Goal: Information Seeking & Learning: Compare options

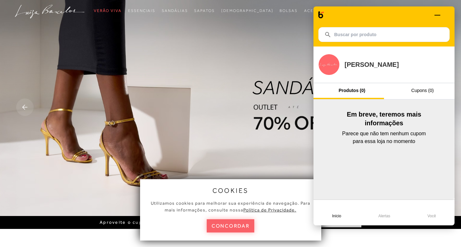
click at [448, 14] on span at bounding box center [447, 15] width 5 height 5
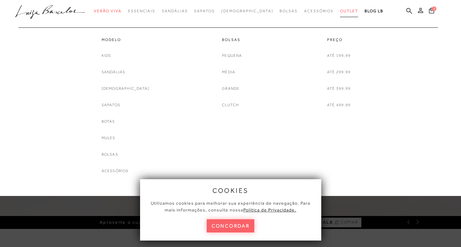
click at [340, 10] on span "Outlet" at bounding box center [349, 11] width 18 height 5
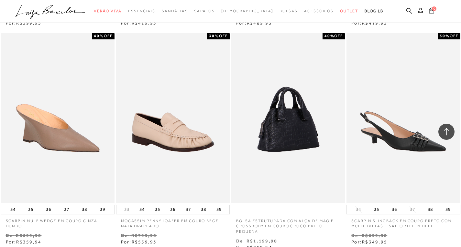
scroll to position [679, 0]
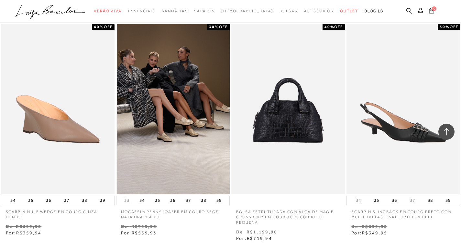
click at [175, 140] on img at bounding box center [173, 109] width 113 height 170
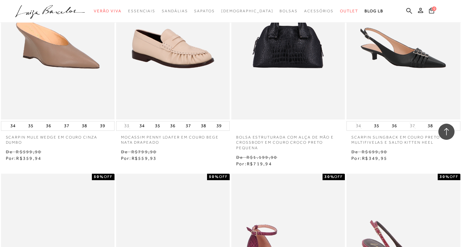
scroll to position [744, 0]
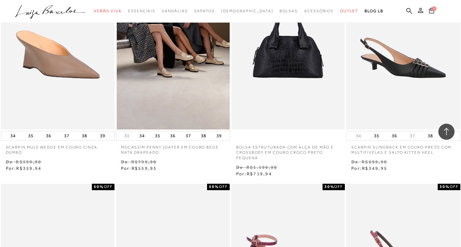
click at [170, 70] on img at bounding box center [173, 44] width 113 height 170
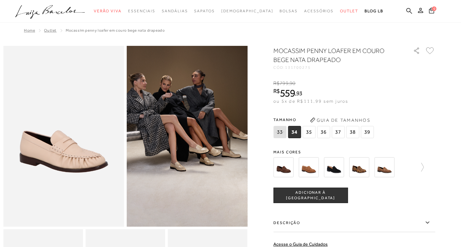
click at [304, 171] on img at bounding box center [309, 168] width 20 height 20
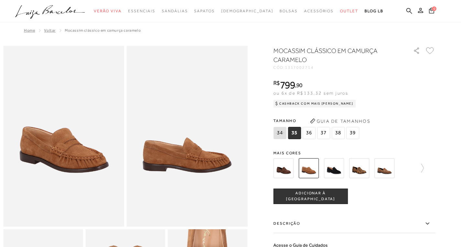
click at [336, 168] on img at bounding box center [334, 169] width 20 height 20
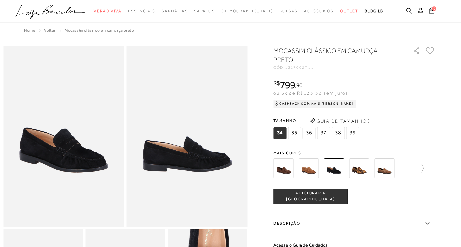
click at [354, 167] on img at bounding box center [359, 169] width 20 height 20
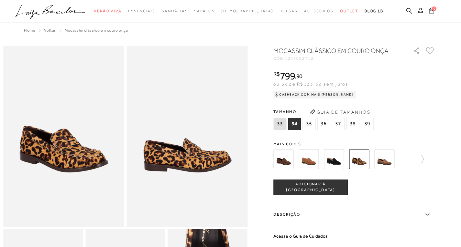
click at [388, 157] on img at bounding box center [384, 159] width 20 height 20
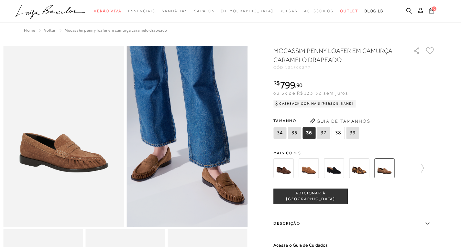
click at [312, 168] on img at bounding box center [309, 169] width 20 height 20
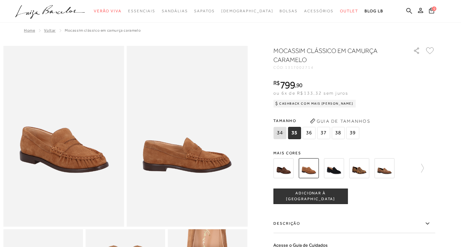
click at [293, 176] on img at bounding box center [283, 169] width 20 height 20
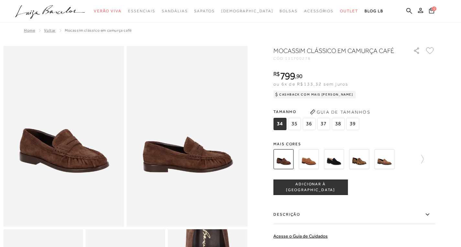
click at [334, 161] on img at bounding box center [334, 159] width 20 height 20
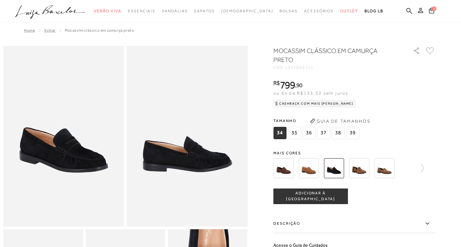
click at [357, 162] on img at bounding box center [359, 169] width 20 height 20
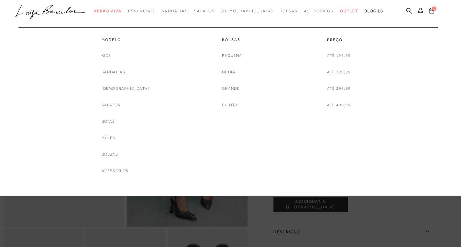
click at [340, 9] on span "Outlet" at bounding box center [349, 11] width 18 height 5
